Goal: Feedback & Contribution: Contribute content

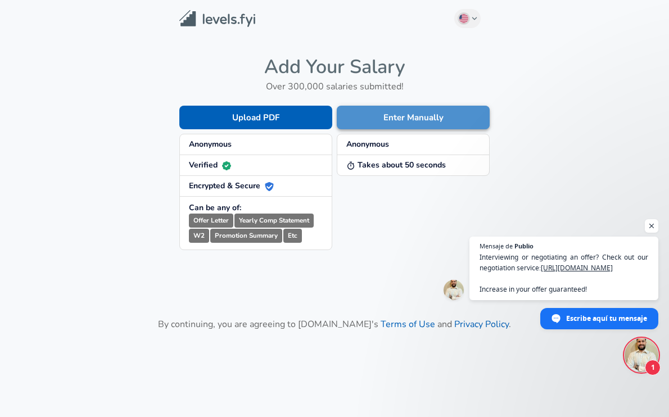
click at [370, 121] on button "Enter Manually" at bounding box center [413, 118] width 153 height 24
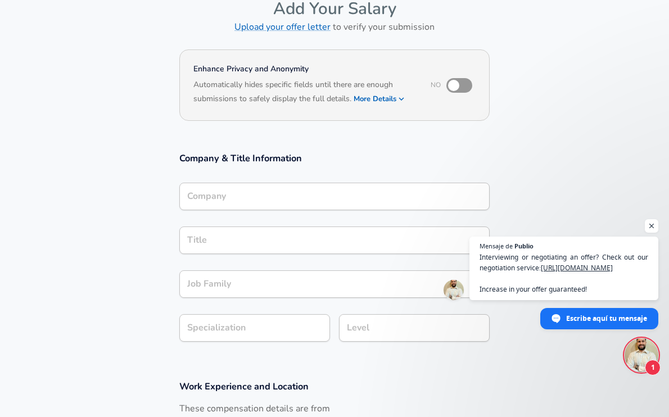
click at [333, 196] on input "Company" at bounding box center [334, 196] width 300 height 17
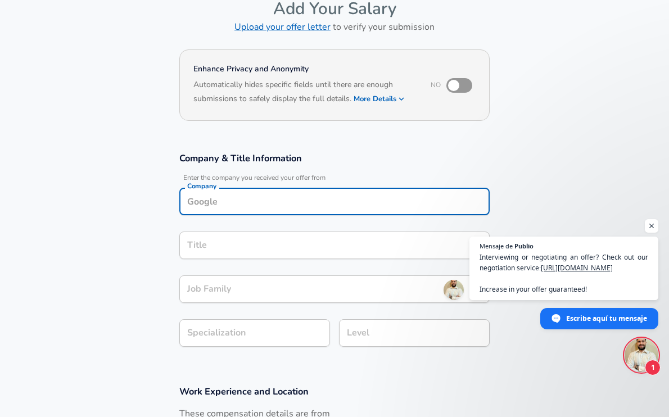
scroll to position [73, 0]
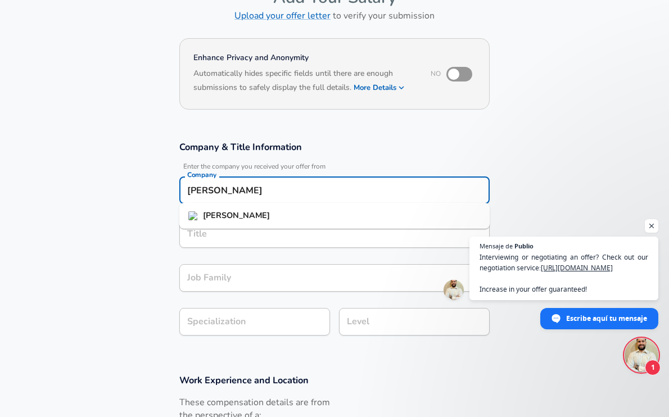
click at [308, 218] on li "[PERSON_NAME]" at bounding box center [334, 215] width 310 height 17
type input "[PERSON_NAME]"
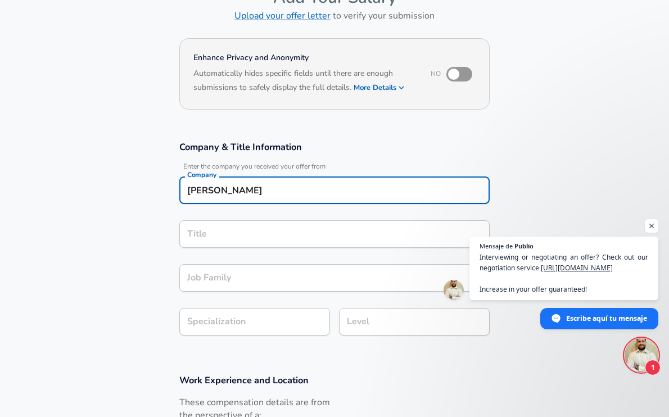
click at [272, 241] on div "Title" at bounding box center [334, 234] width 310 height 28
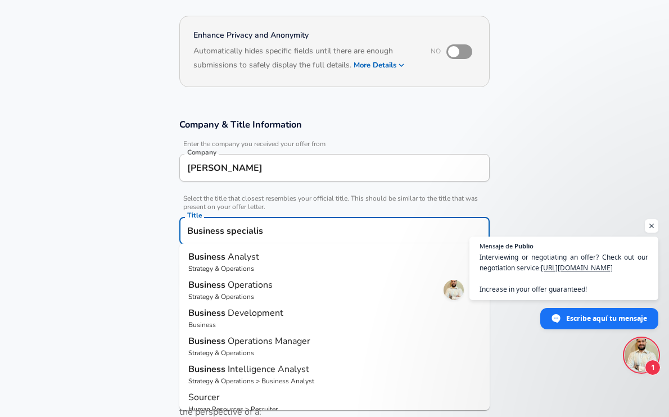
scroll to position [0, 0]
click at [244, 251] on span "Analyst" at bounding box center [243, 257] width 31 height 12
type input "Business Analyst"
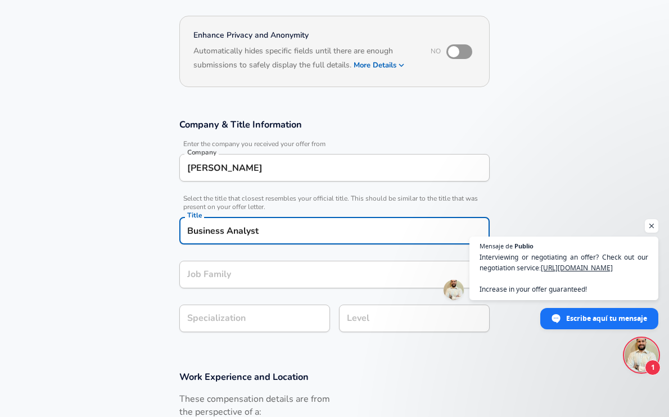
type input "Business Analyst"
click at [213, 319] on section "Company & Title Information Enter the company you received your offer from Comp…" at bounding box center [334, 231] width 669 height 252
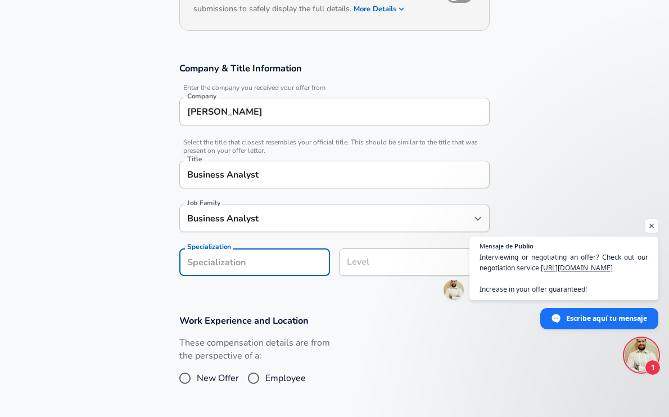
click at [371, 271] on input "Level" at bounding box center [414, 262] width 141 height 17
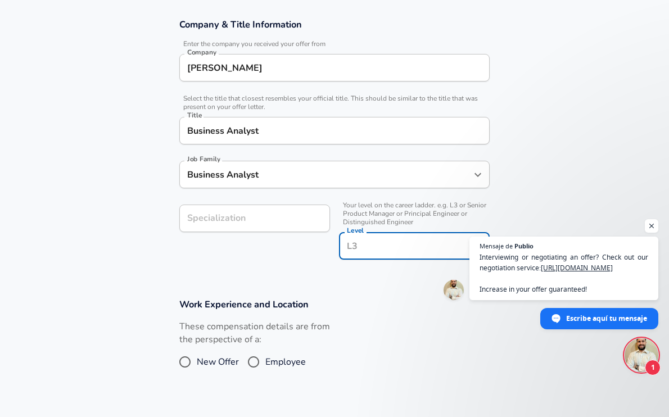
scroll to position [197, 0]
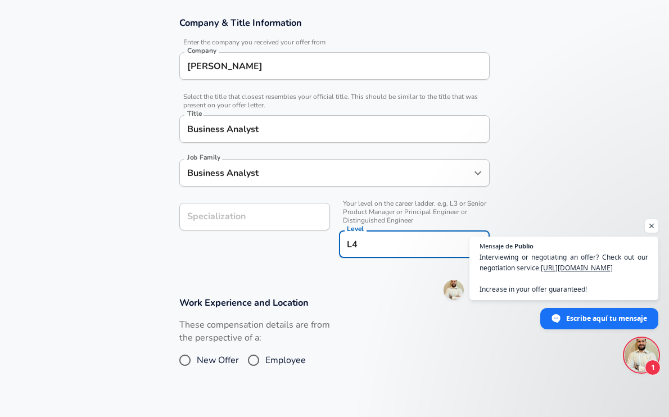
type input "L4"
click at [328, 296] on h3 "Work Experience and Location" at bounding box center [334, 302] width 310 height 13
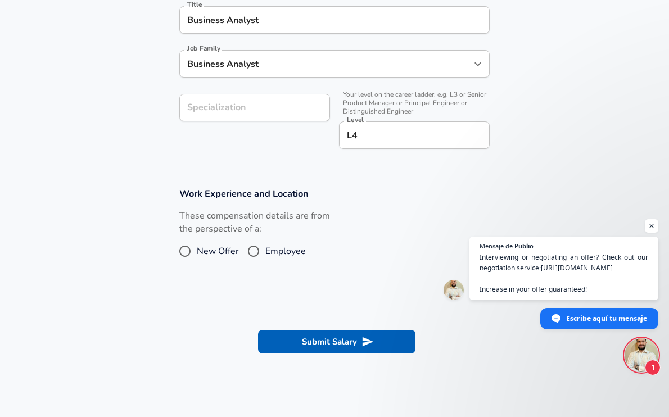
scroll to position [309, 0]
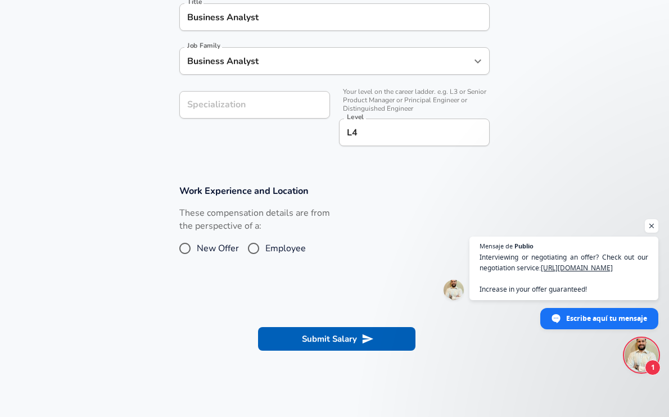
click at [266, 248] on span "Employee" at bounding box center [285, 248] width 40 height 13
click at [265, 248] on input "Employee" at bounding box center [254, 248] width 24 height 18
radio input "true"
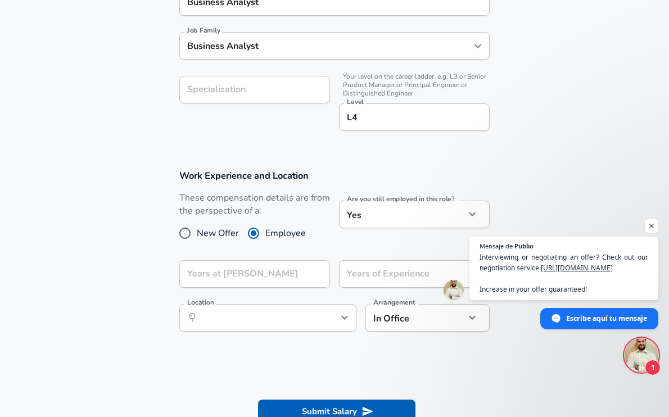
scroll to position [326, 0]
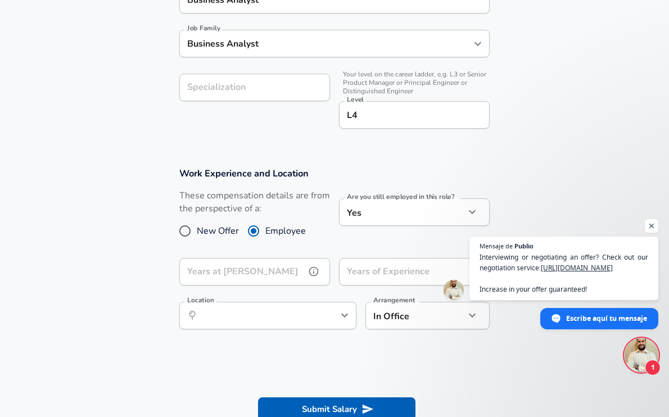
click at [254, 276] on input "Years at [PERSON_NAME]" at bounding box center [242, 272] width 126 height 28
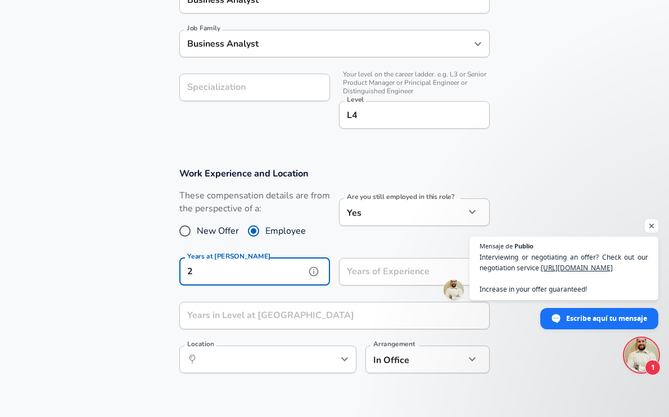
type input "2"
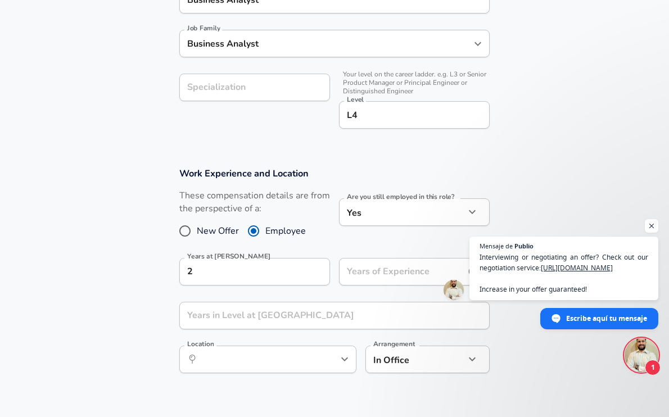
click at [348, 278] on input "Years of Experience" at bounding box center [402, 272] width 126 height 28
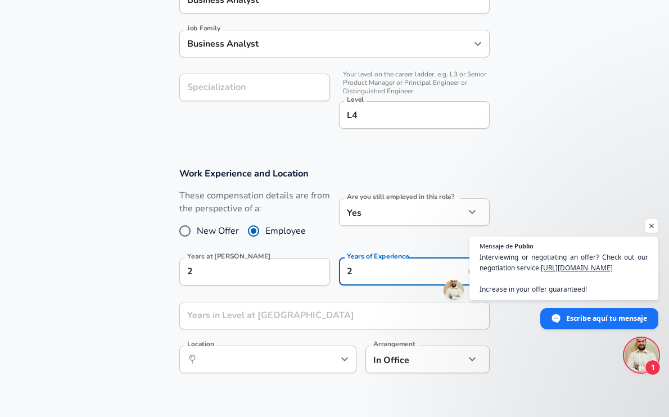
type input "2"
click at [294, 291] on div "Work Experience and Location These compensation details are from the perspectiv…" at bounding box center [334, 274] width 337 height 214
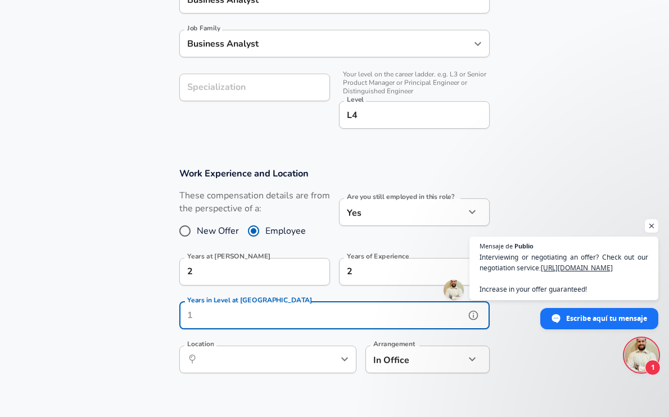
click at [283, 317] on input "Years in Level at [GEOGRAPHIC_DATA]" at bounding box center [322, 316] width 286 height 28
type input "1"
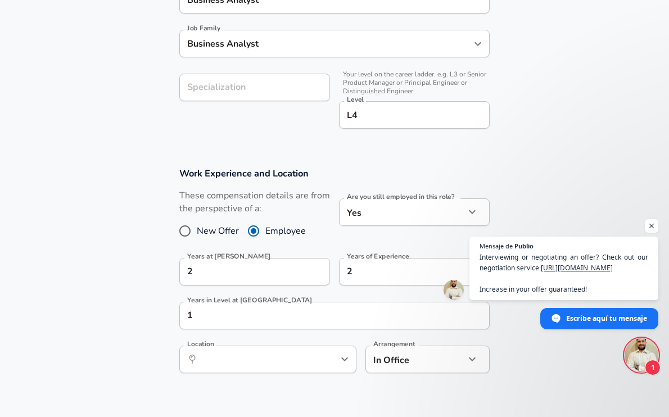
click at [281, 293] on div "Work Experience and Location These compensation details are from the perspectiv…" at bounding box center [334, 274] width 337 height 214
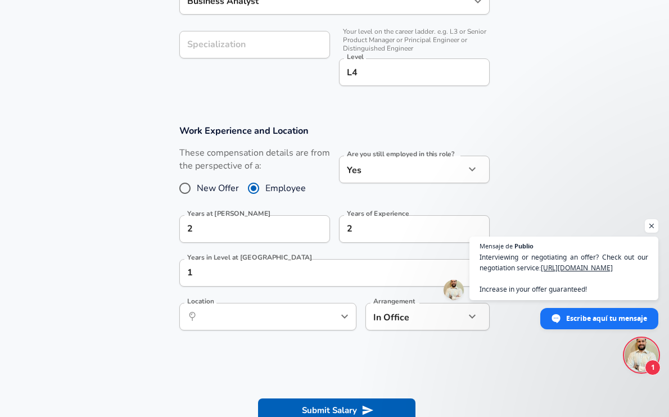
scroll to position [369, 0]
click at [277, 315] on input "Location" at bounding box center [255, 315] width 115 height 17
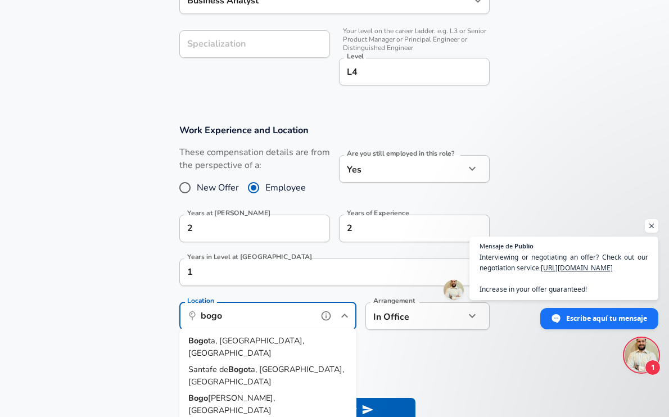
click at [272, 339] on li "Bogo ta, [GEOGRAPHIC_DATA], [GEOGRAPHIC_DATA]" at bounding box center [267, 347] width 177 height 29
type input "Bogota, [GEOGRAPHIC_DATA], [GEOGRAPHIC_DATA]"
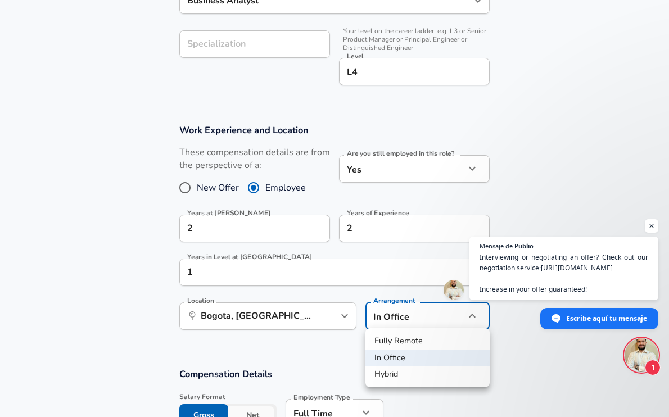
click at [388, 317] on div at bounding box center [334, 208] width 669 height 417
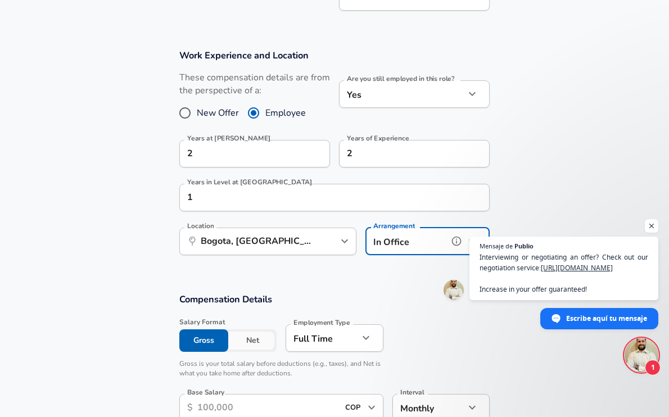
scroll to position [445, 0]
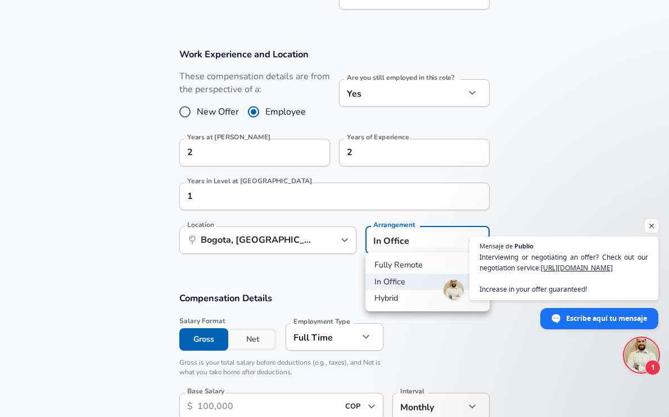
click at [396, 301] on li "Hybrid" at bounding box center [427, 298] width 124 height 17
type input "hybrid"
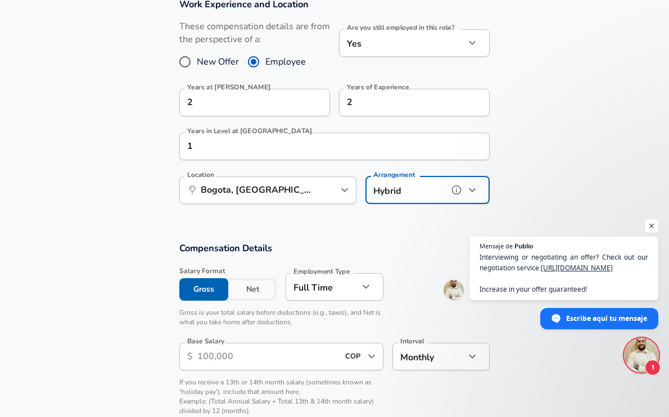
scroll to position [509, 0]
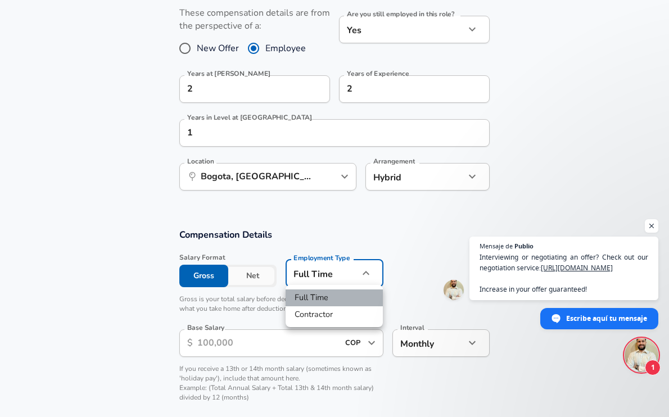
click at [325, 298] on li "Full Time" at bounding box center [334, 297] width 97 height 17
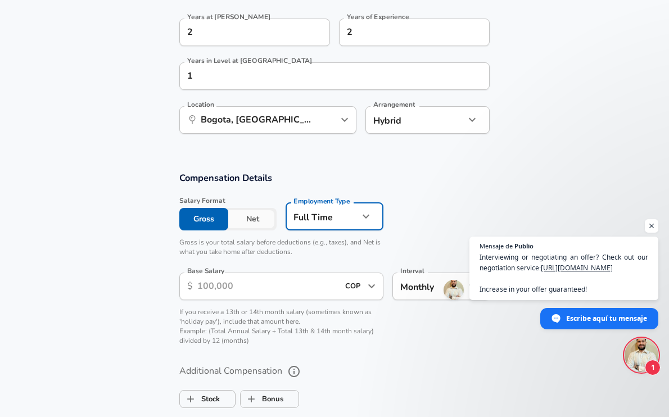
scroll to position [576, 0]
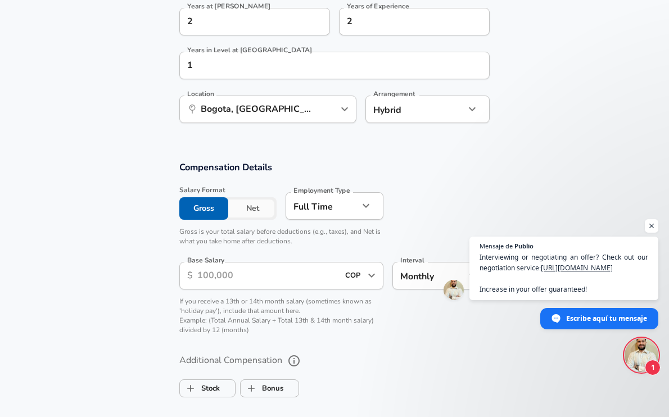
click at [298, 277] on input "Base Salary" at bounding box center [267, 276] width 141 height 28
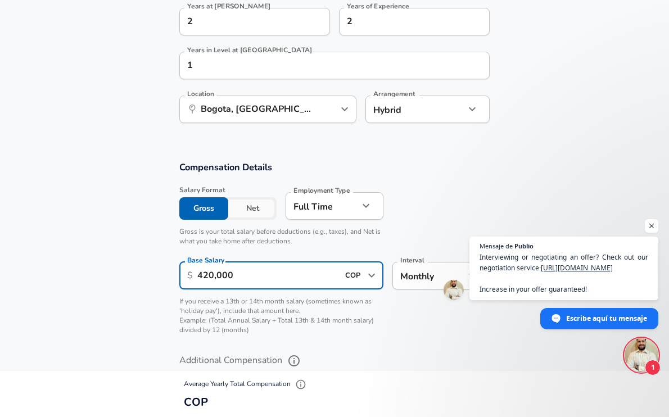
type input "4,200,000"
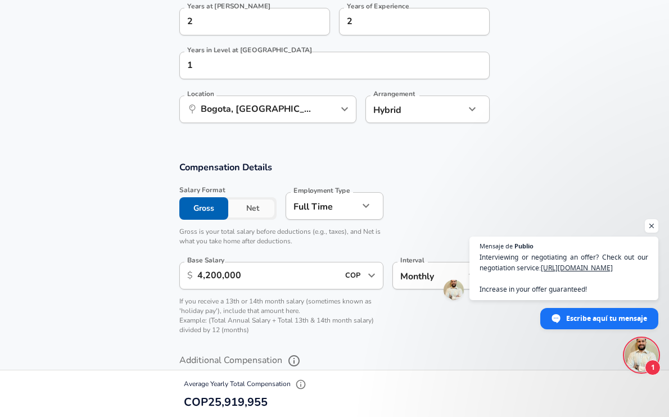
click at [381, 227] on p "Gross is your total salary before deductions (e.g., taxes), and Net is what you…" at bounding box center [281, 236] width 204 height 19
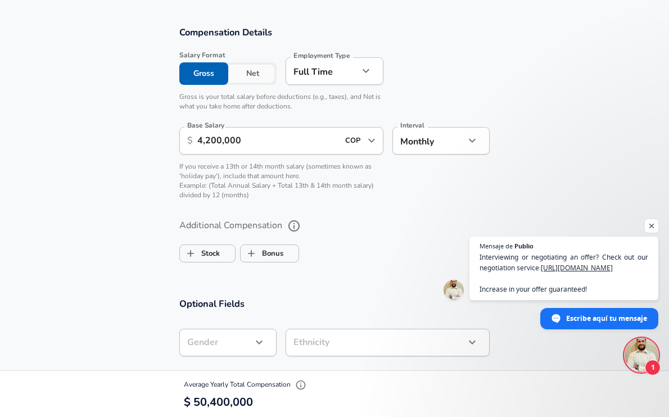
scroll to position [722, 0]
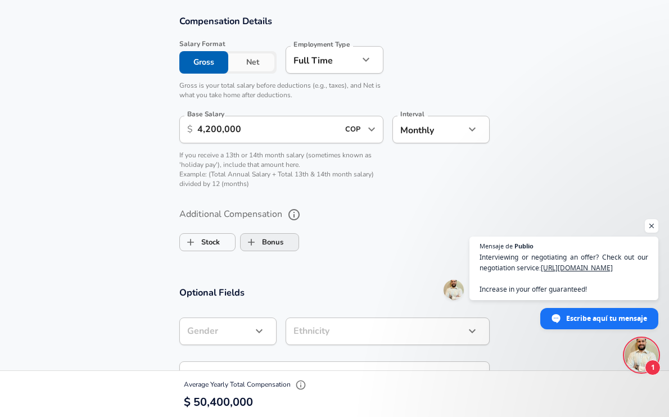
click at [287, 242] on span "Bonus" at bounding box center [270, 242] width 58 height 21
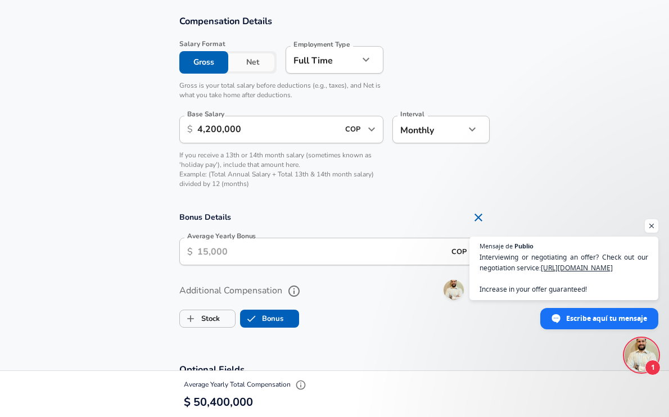
click at [476, 215] on icon "Remove Section" at bounding box center [478, 217] width 13 height 13
checkbox input "false"
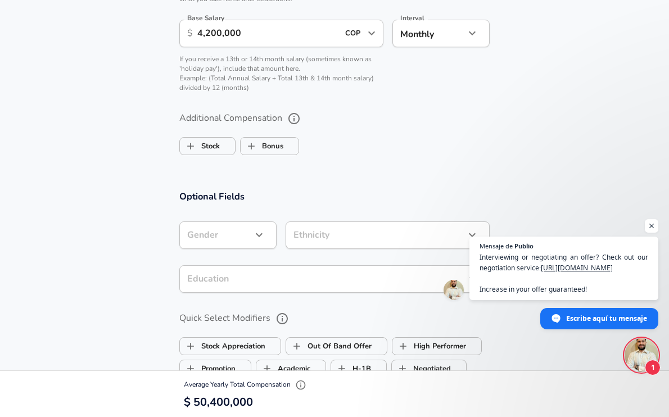
scroll to position [819, 0]
click at [268, 227] on div "​ Gender" at bounding box center [227, 235] width 97 height 28
click at [256, 232] on icon "button" at bounding box center [258, 234] width 13 height 13
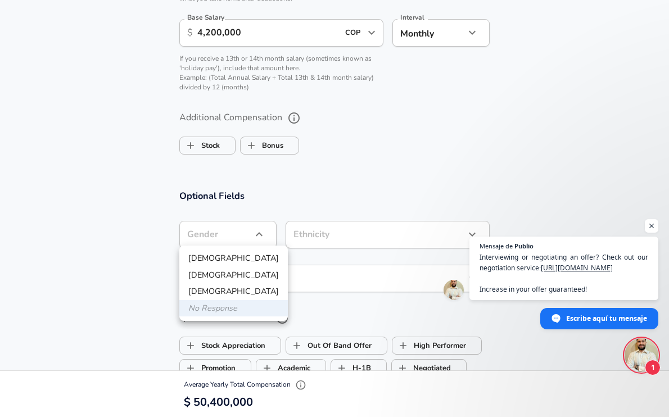
click at [256, 232] on div at bounding box center [334, 208] width 669 height 417
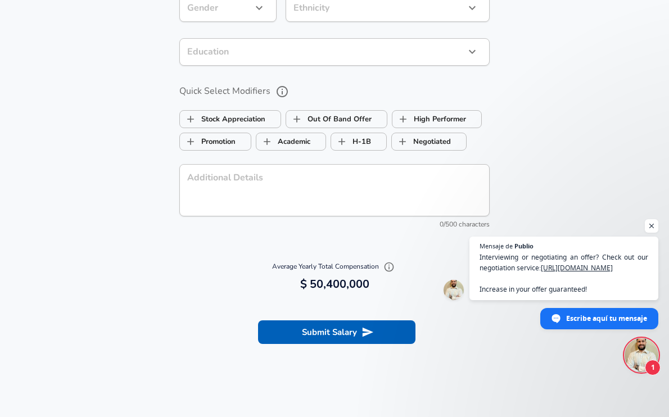
scroll to position [1055, 0]
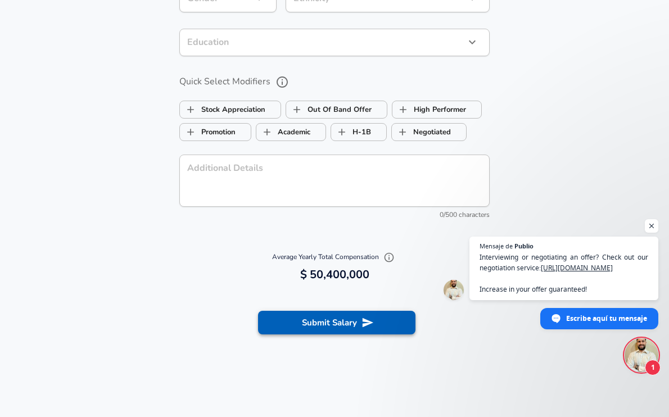
click at [300, 323] on button "Submit Salary" at bounding box center [336, 323] width 157 height 24
